Goal: Information Seeking & Learning: Check status

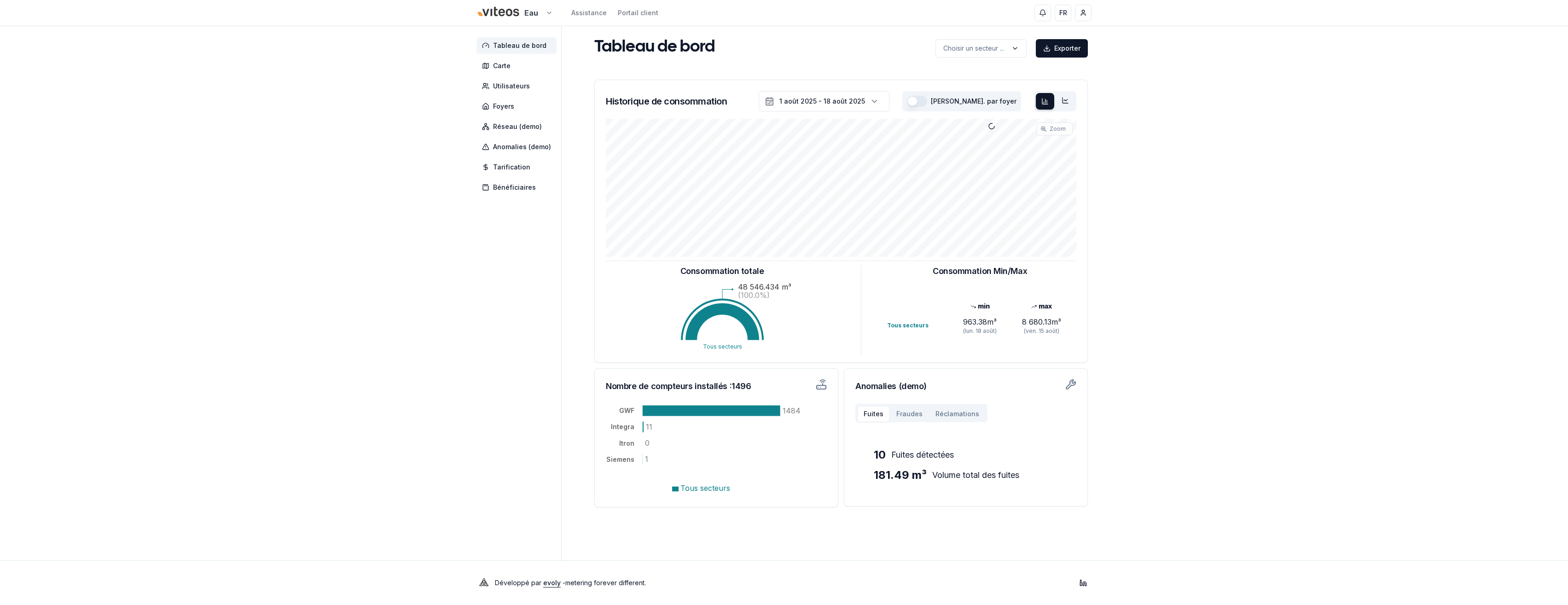
click at [551, 13] on html "Eau Assistance Portail client FR Didier Hintzy Tableau de bord Carte Utilisateu…" at bounding box center [784, 302] width 1568 height 605
click at [496, 41] on link "Viteos - CAD" at bounding box center [514, 42] width 113 height 16
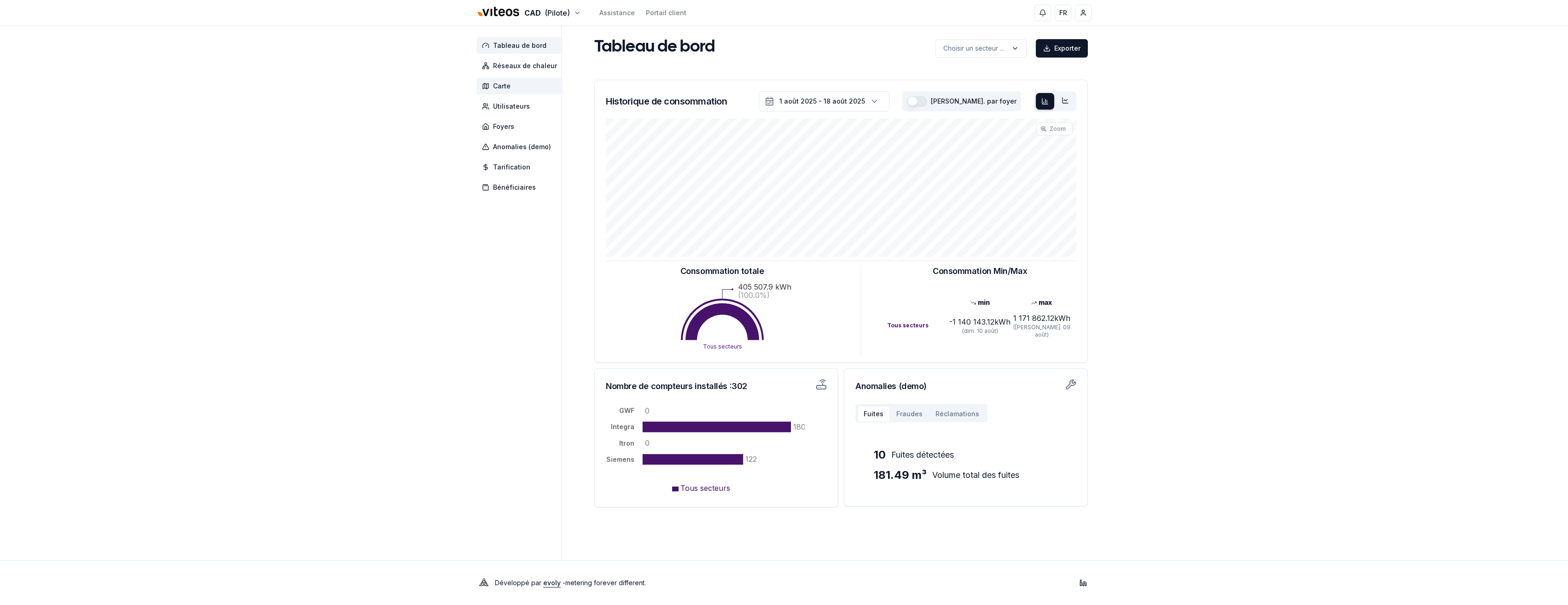
click at [507, 82] on span "Carte" at bounding box center [502, 86] width 18 height 9
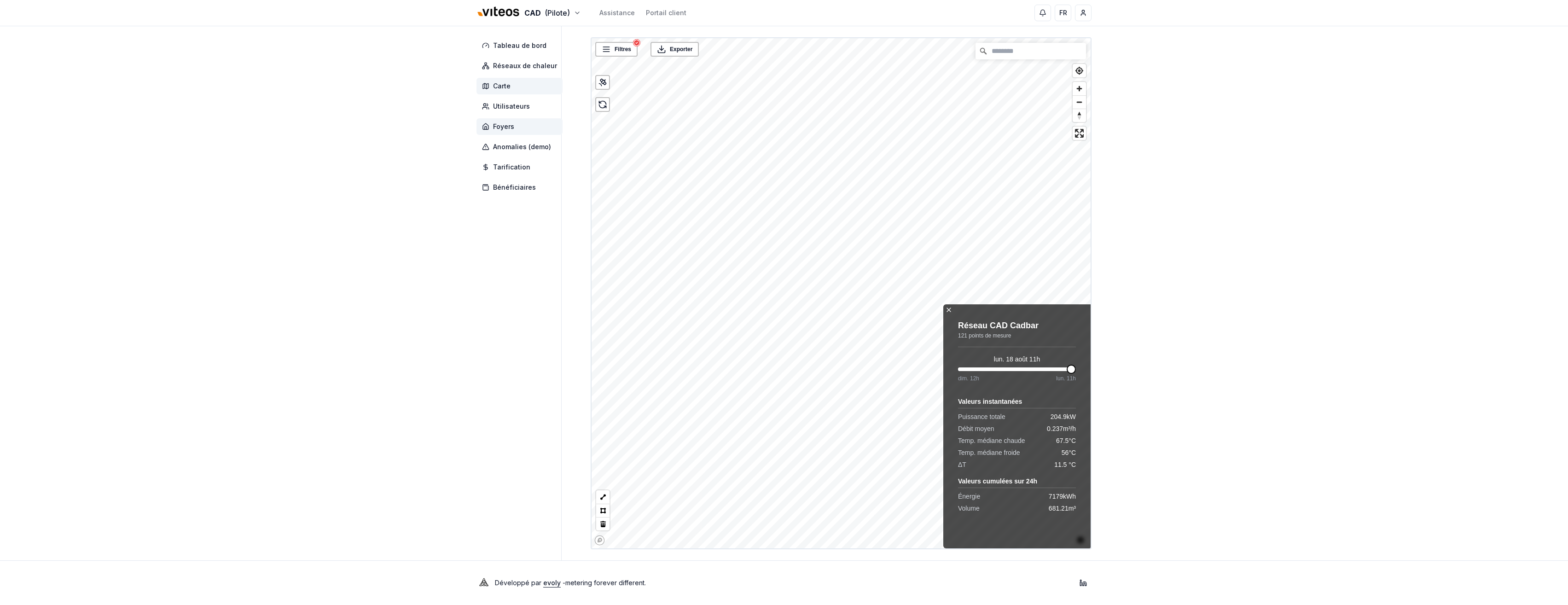
click at [505, 125] on span "Foyers" at bounding box center [503, 126] width 21 height 9
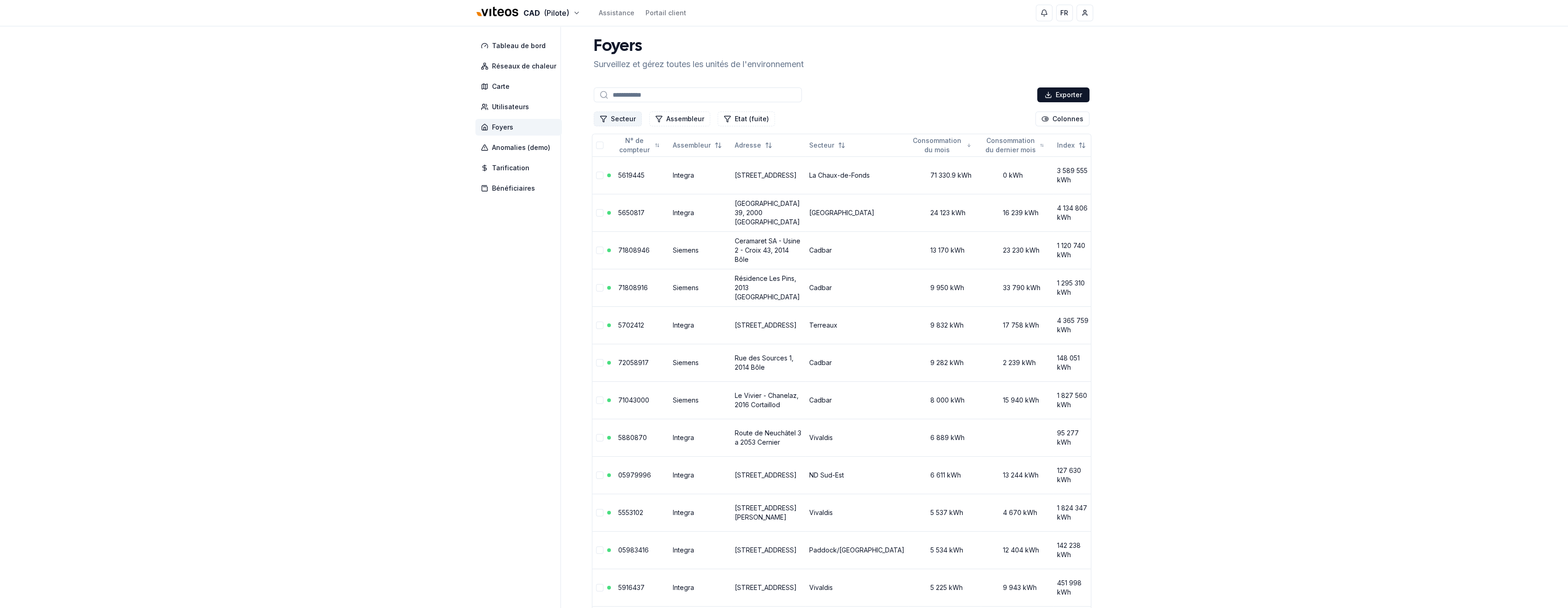
click at [625, 121] on button "Secteur" at bounding box center [617, 119] width 48 height 15
click at [605, 172] on div "Suggestions" at bounding box center [603, 174] width 7 height 7
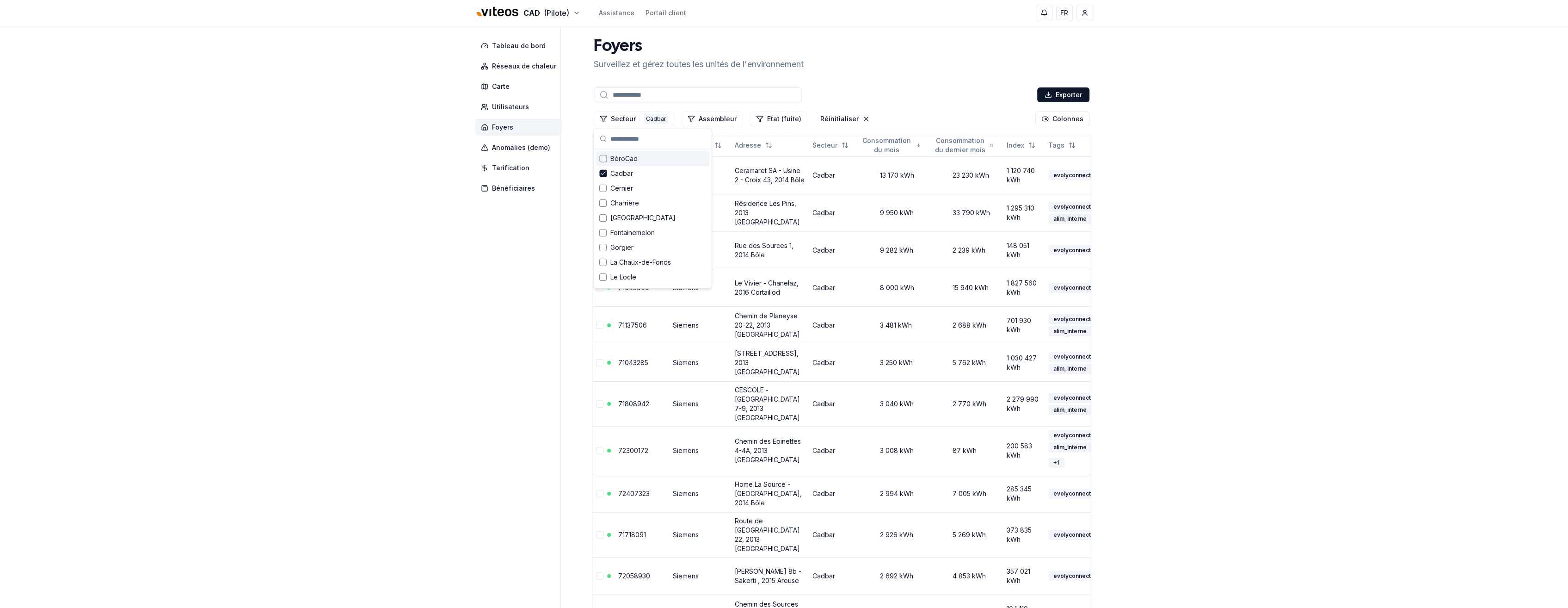
click at [870, 56] on div "Foyers Surveillez et gérez toutes les unités de l'environnement" at bounding box center [841, 54] width 503 height 33
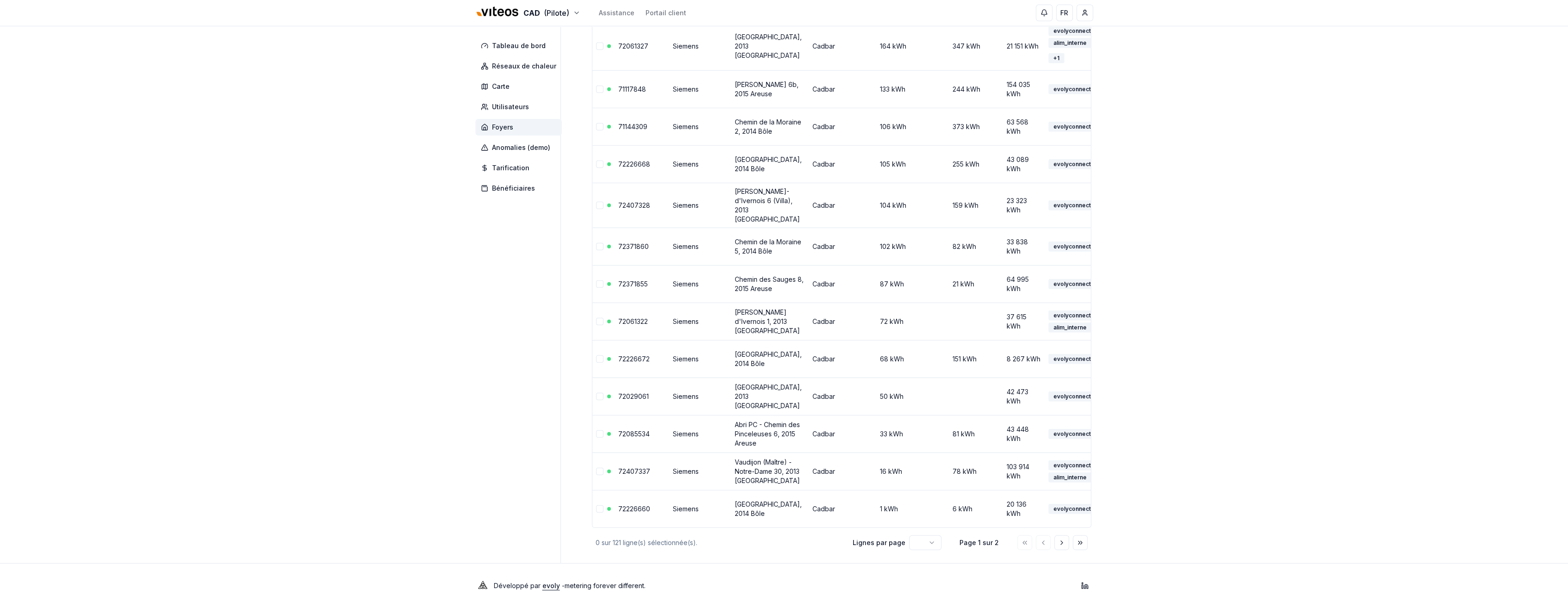
scroll to position [3591, 0]
click at [506, 86] on span "Carte" at bounding box center [501, 86] width 18 height 9
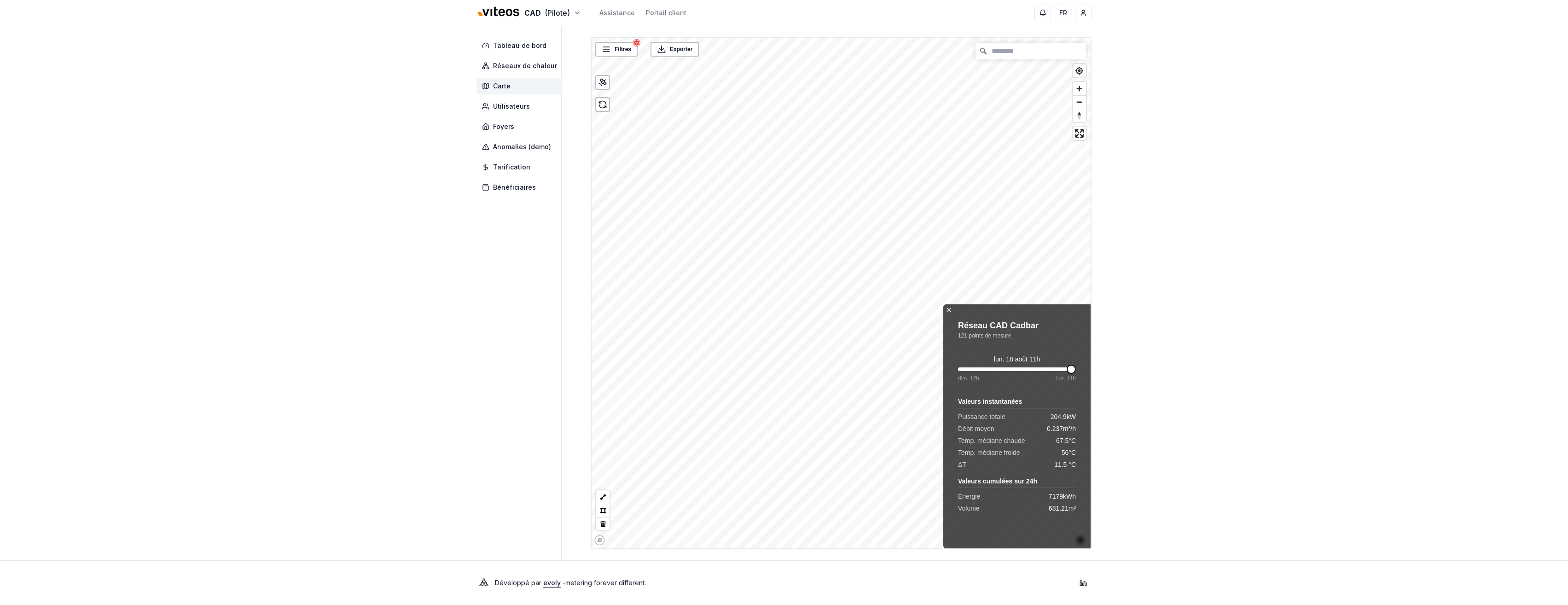
click at [950, 311] on icon at bounding box center [949, 310] width 4 height 4
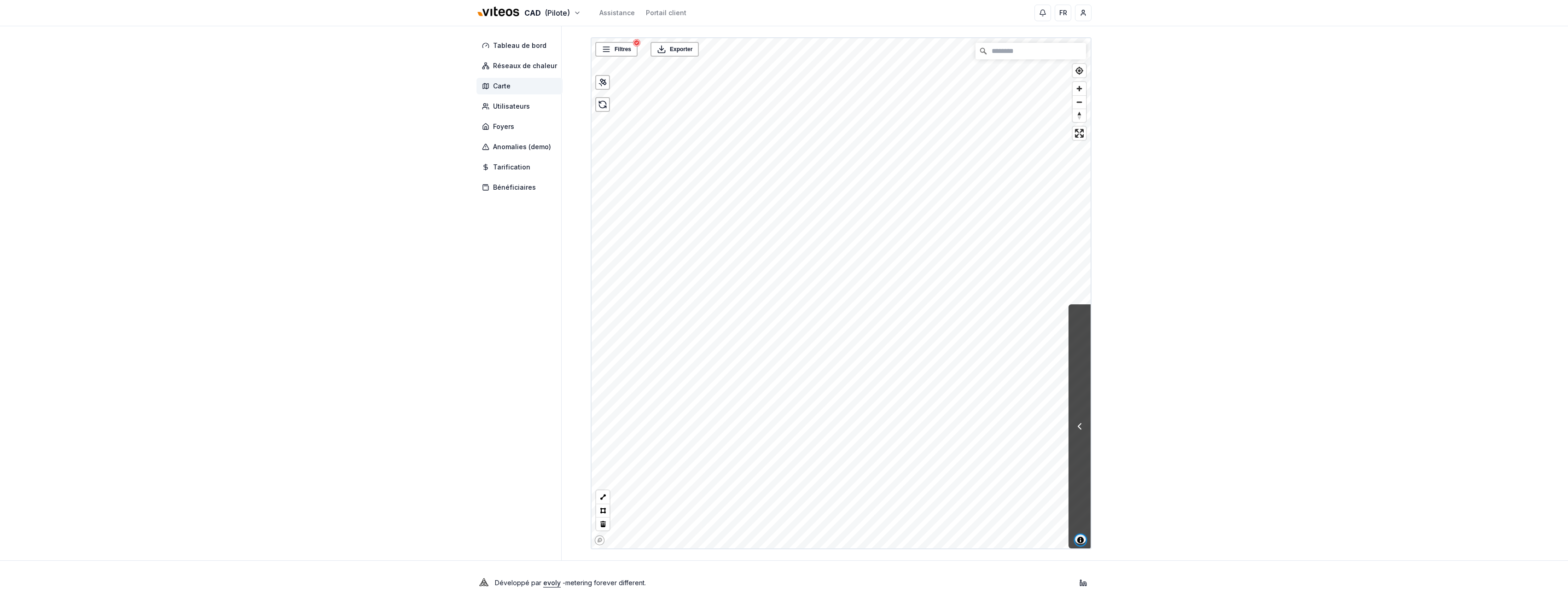
click at [1082, 539] on span "Toggle attribution" at bounding box center [1080, 540] width 11 height 11
click at [1189, 457] on div "CAD (Pilote) Assistance Portail client FR Didier Hintzy Tableau de bord Réseaux…" at bounding box center [784, 302] width 1568 height 605
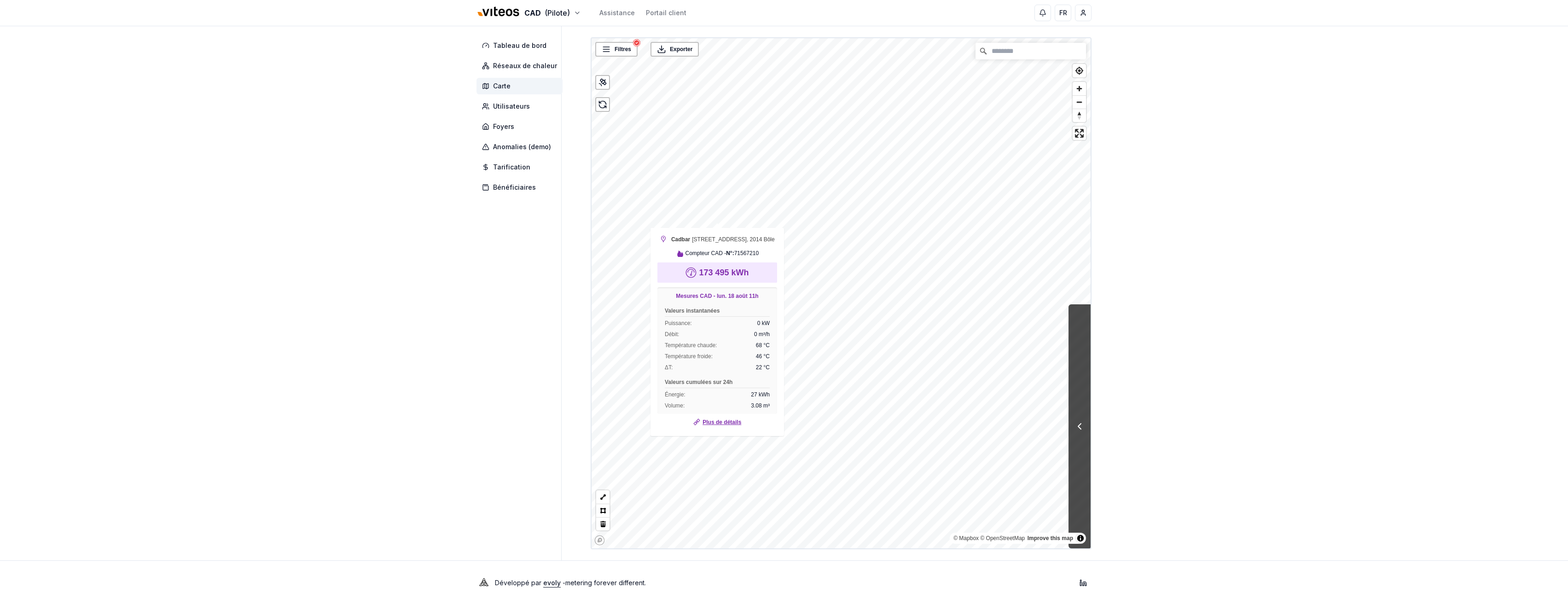
click at [719, 419] on link "Plus de détails" at bounding box center [722, 422] width 39 height 9
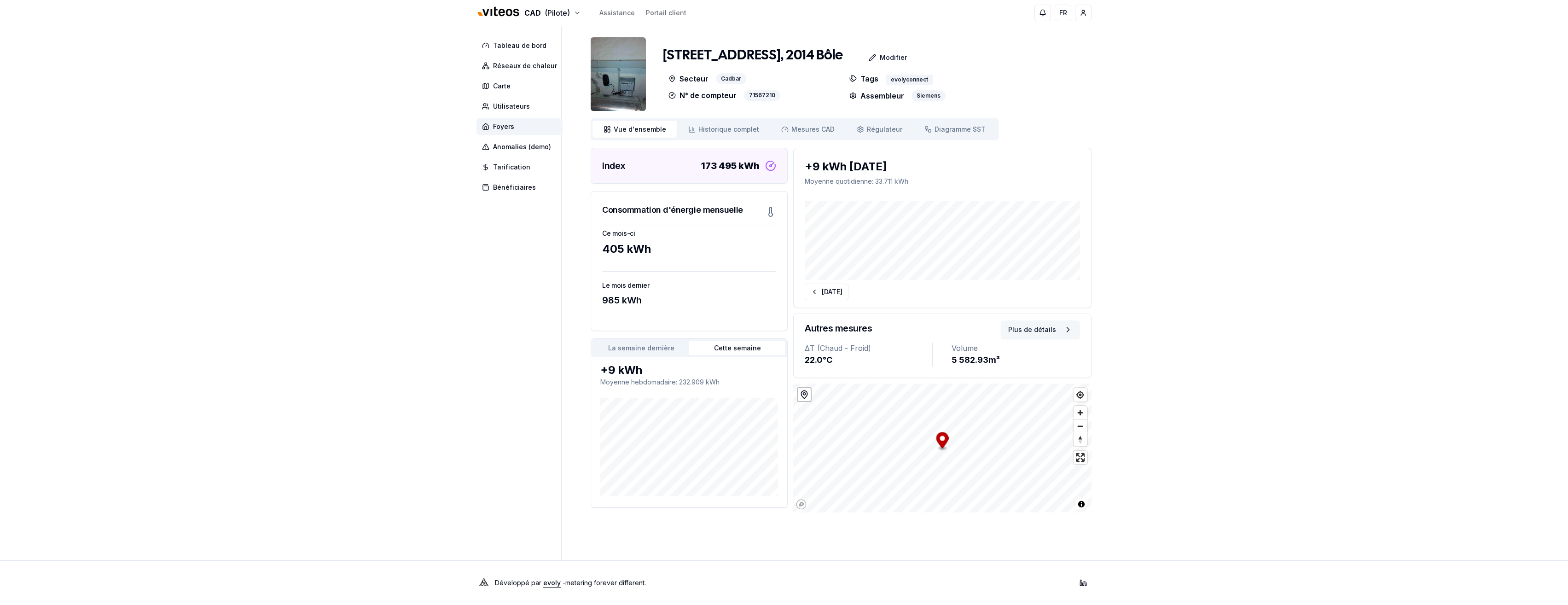
click at [1045, 330] on button "Plus de détails" at bounding box center [1040, 329] width 79 height 18
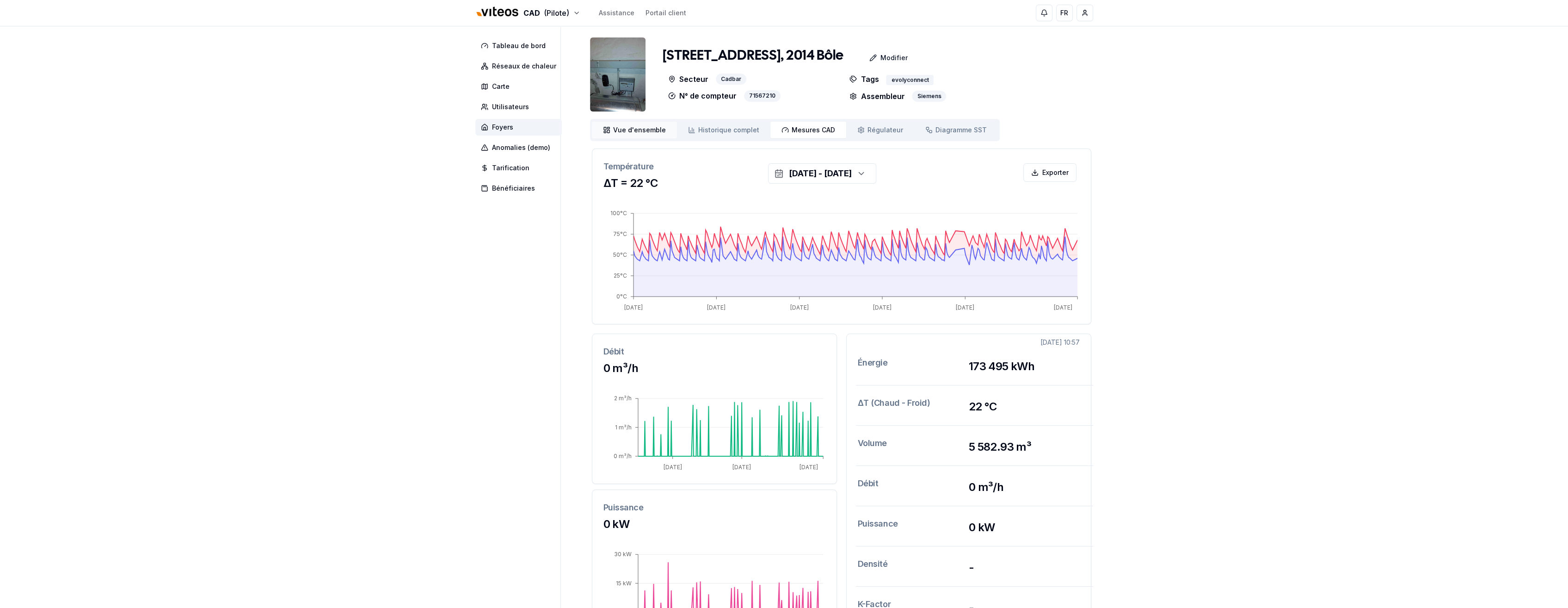
click at [636, 128] on span "Vue d'ensemble" at bounding box center [639, 130] width 53 height 9
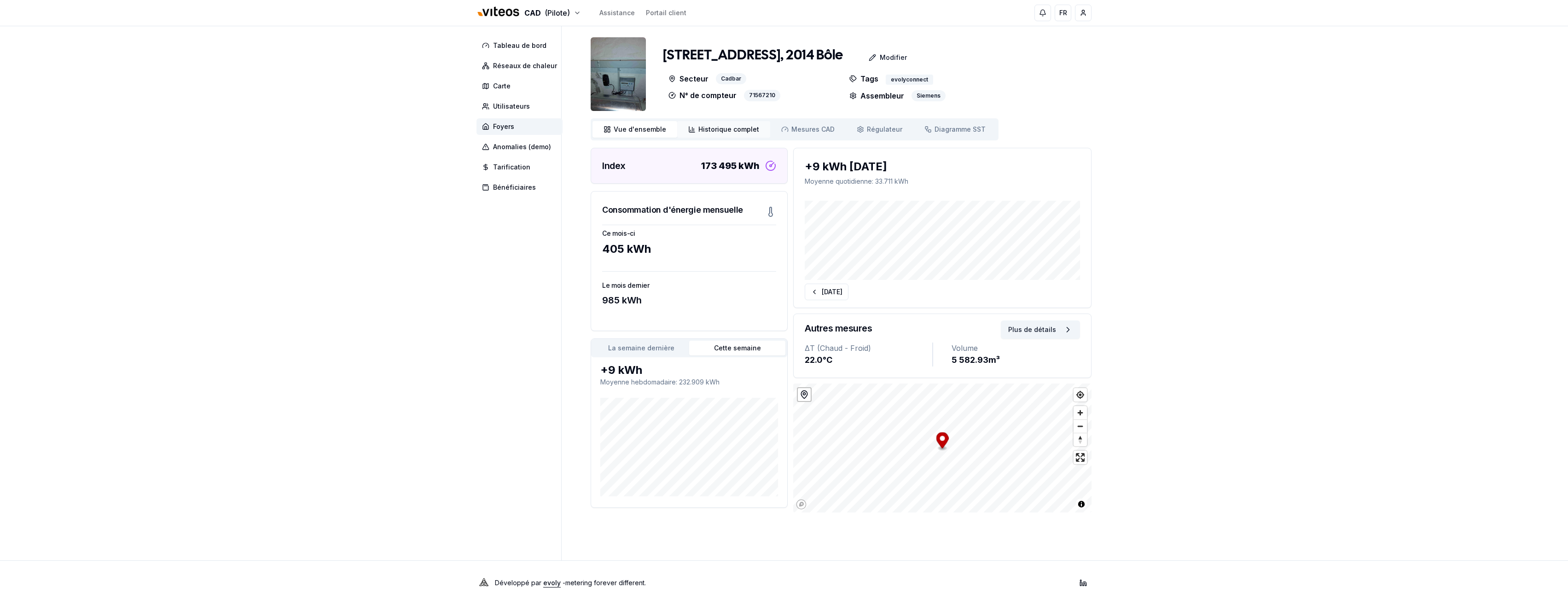
click at [737, 131] on span "Historique complet" at bounding box center [729, 129] width 61 height 9
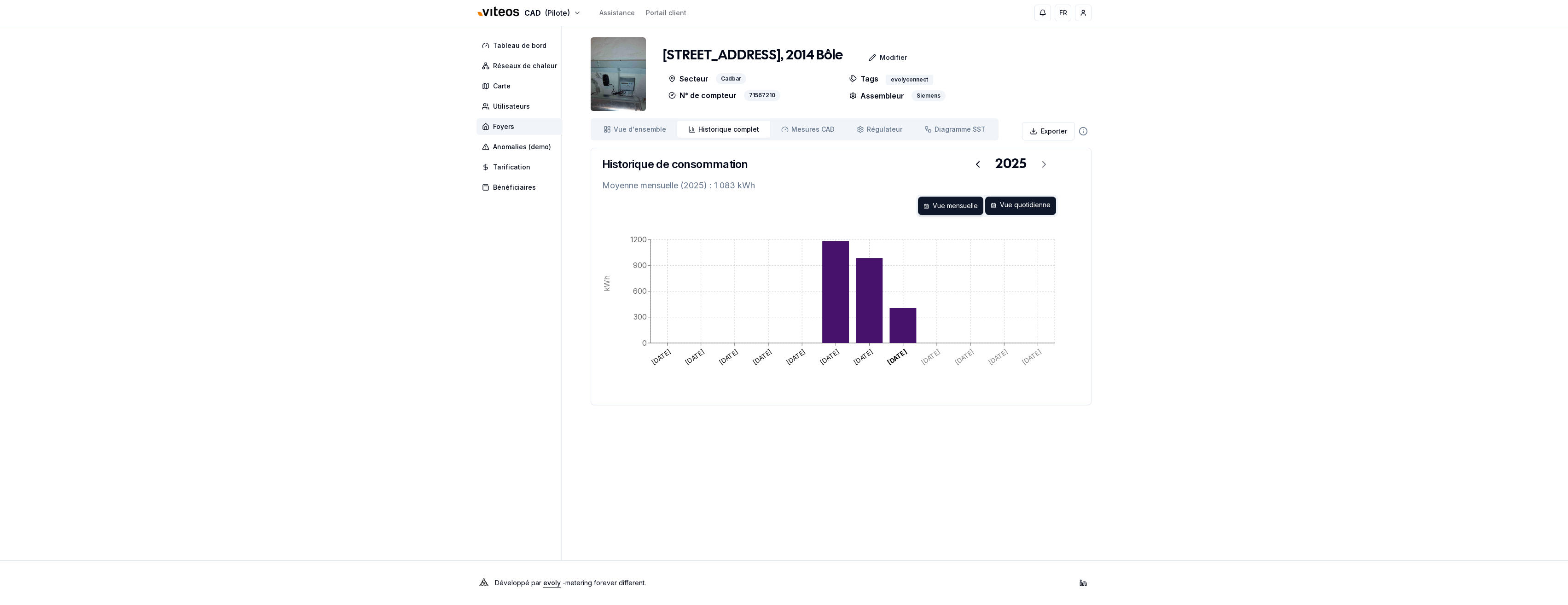
click at [1010, 205] on div "Vue quotidienne" at bounding box center [1021, 206] width 71 height 18
